Goal: Transaction & Acquisition: Book appointment/travel/reservation

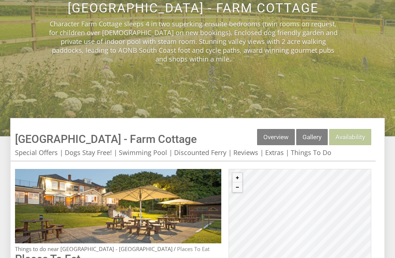
scroll to position [128, 0]
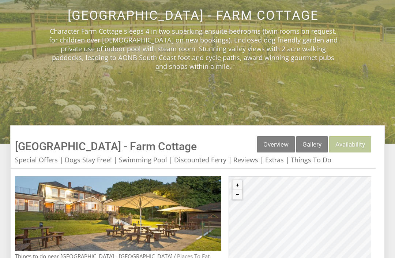
click at [316, 163] on link "Things To Do" at bounding box center [311, 159] width 41 height 9
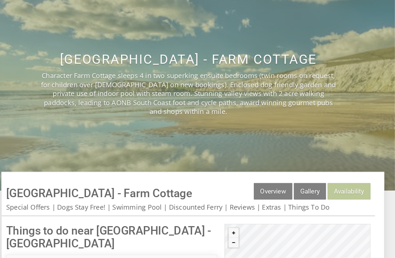
click at [270, 185] on link "Overview" at bounding box center [276, 187] width 38 height 16
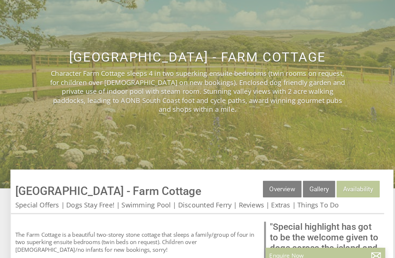
scroll to position [91, 0]
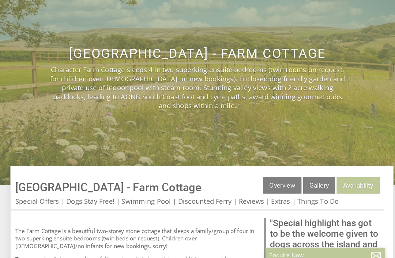
click at [316, 184] on link "Gallery" at bounding box center [311, 181] width 31 height 16
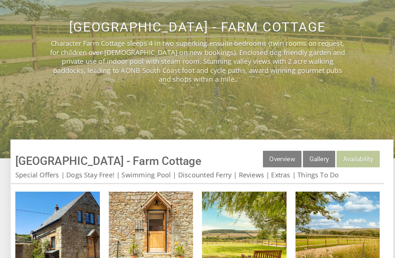
scroll to position [116, 0]
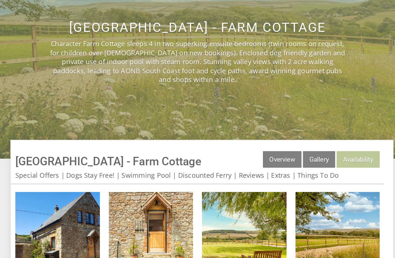
click at [208, 175] on link "Discounted Ferry" at bounding box center [200, 171] width 52 height 9
